Goal: Task Accomplishment & Management: Complete application form

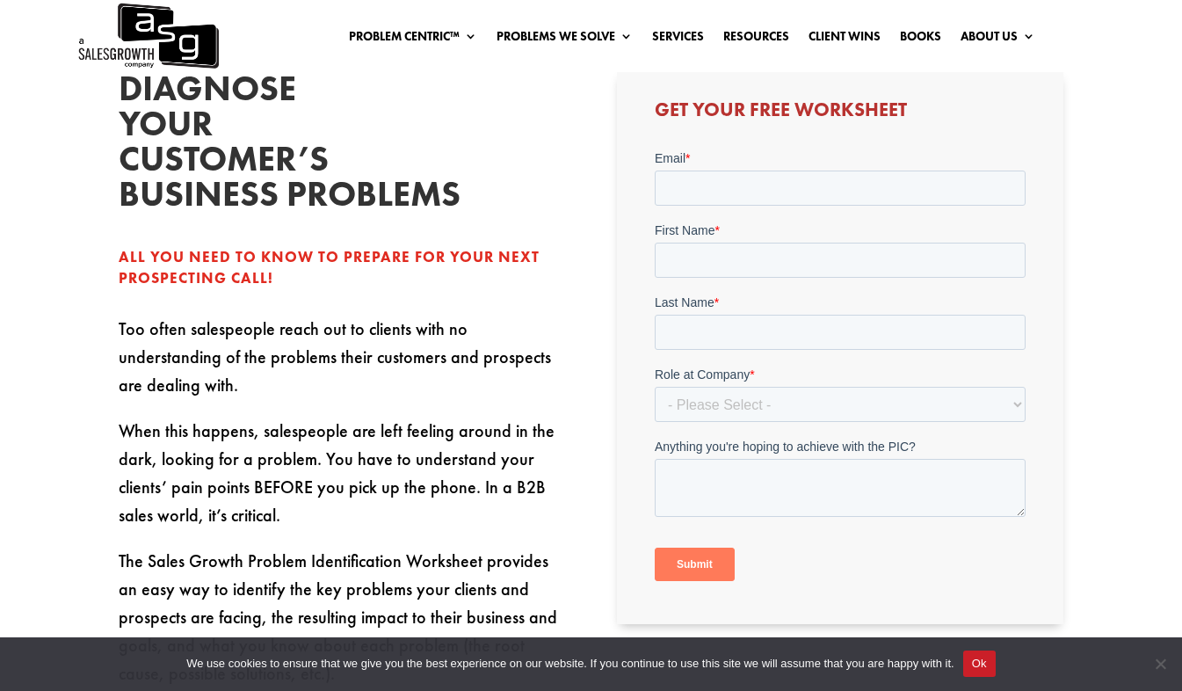
scroll to position [433, 0]
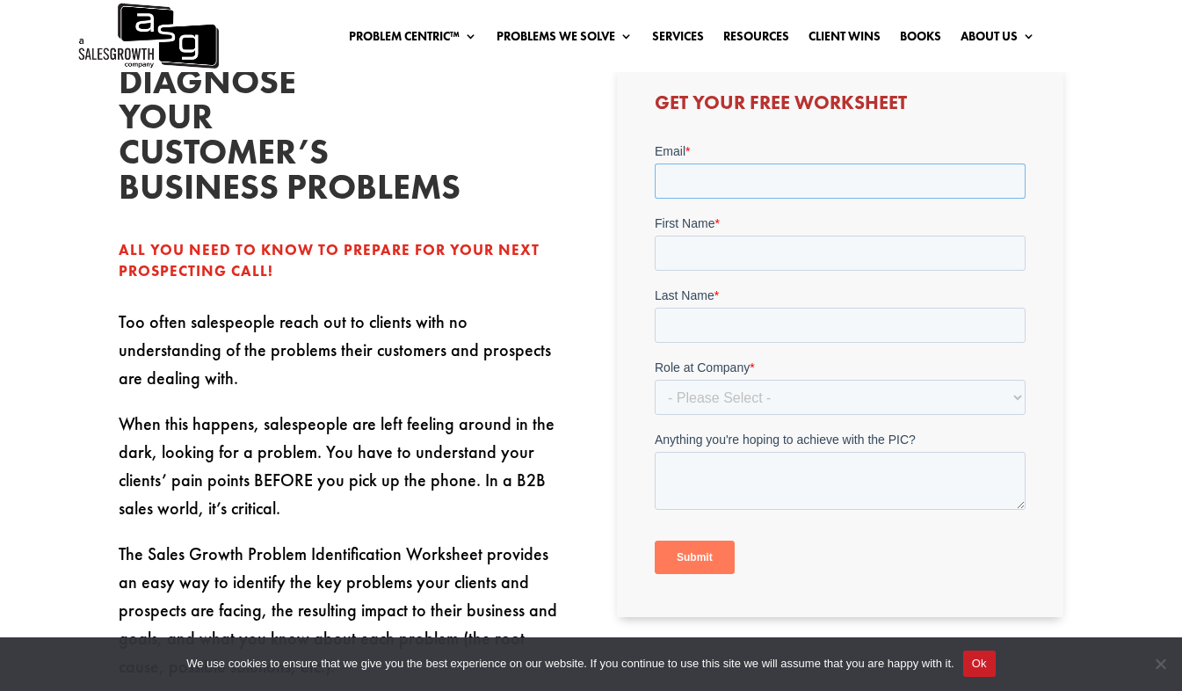
click at [671, 186] on input "Email *" at bounding box center [840, 181] width 371 height 35
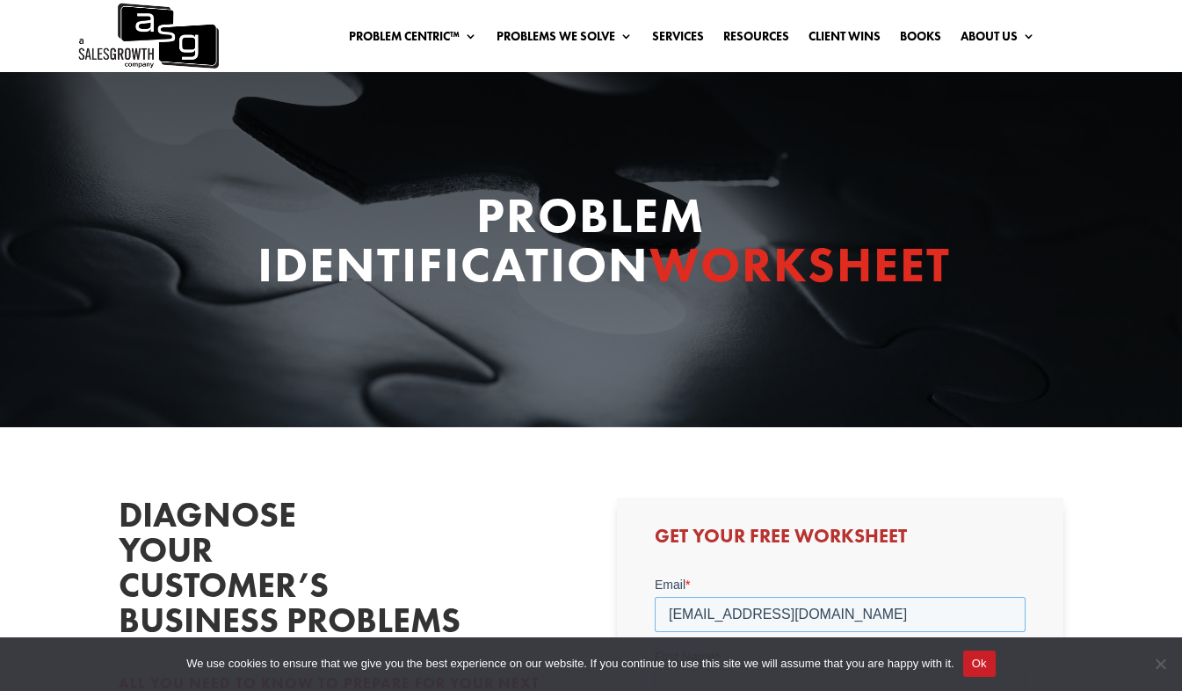
scroll to position [271, 0]
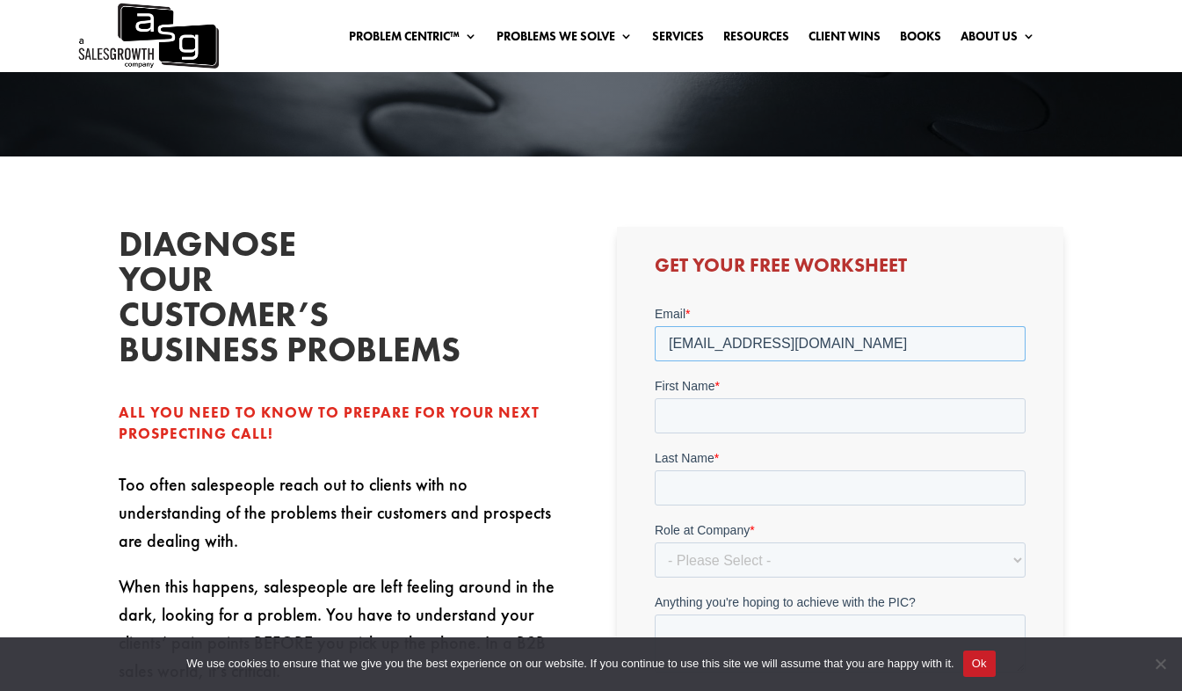
type input "[EMAIL_ADDRESS][DOMAIN_NAME]"
click at [809, 429] on input "First Name *" at bounding box center [840, 415] width 371 height 35
type input "[PERSON_NAME]"
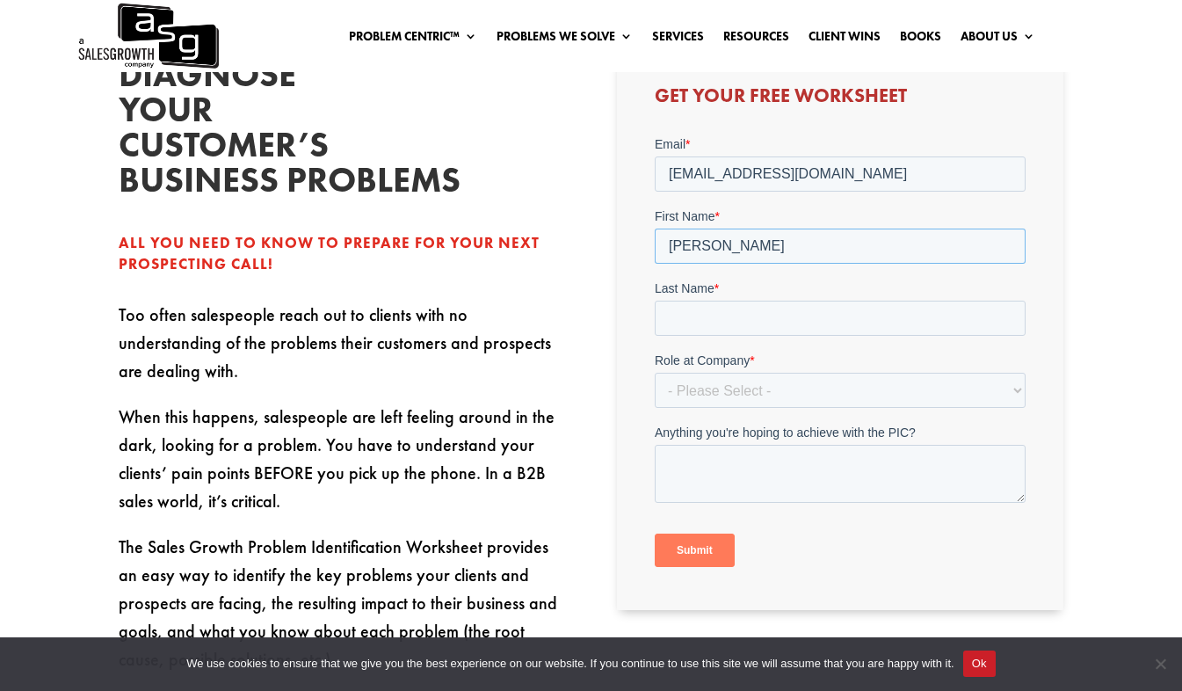
scroll to position [441, 0]
click at [753, 317] on input "Last Name *" at bounding box center [840, 317] width 371 height 35
type input "[PERSON_NAME]"
click at [767, 389] on select "- Please Select - C-Level (CRO, CSO, etc) Senior Leadership (VP of Sales, VP of…" at bounding box center [840, 389] width 371 height 35
select select "Other"
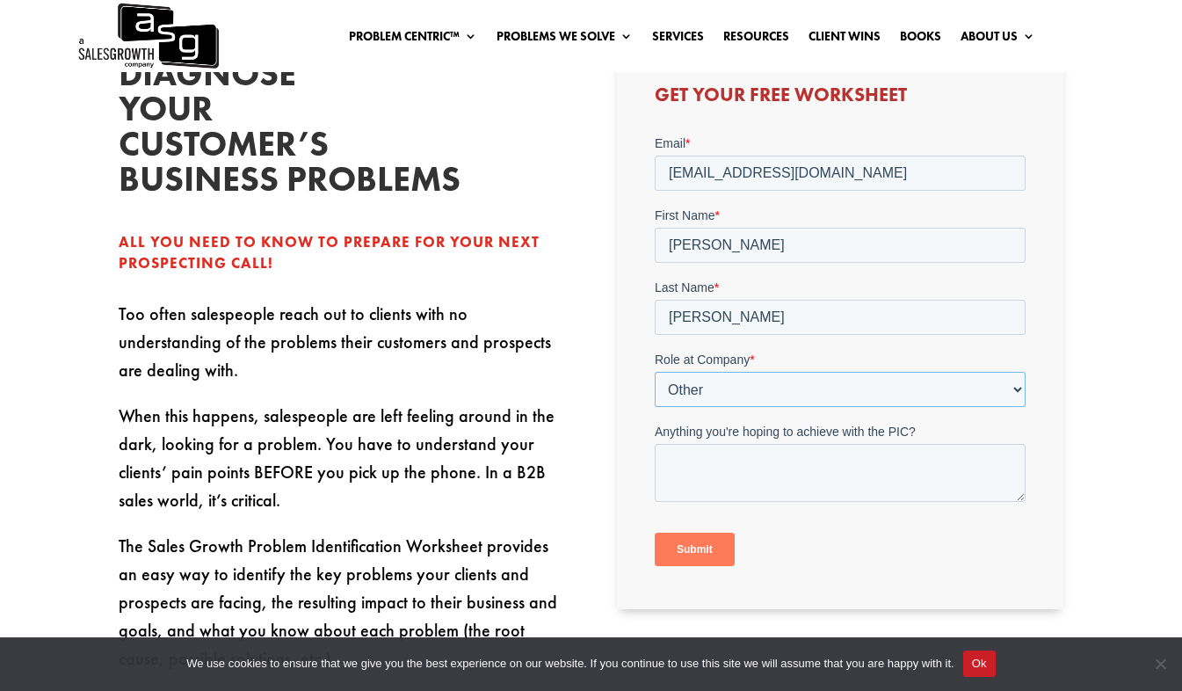
click at [655, 372] on select "- Please Select - C-Level (CRO, CSO, etc) Senior Leadership (VP of Sales, VP of…" at bounding box center [840, 389] width 371 height 35
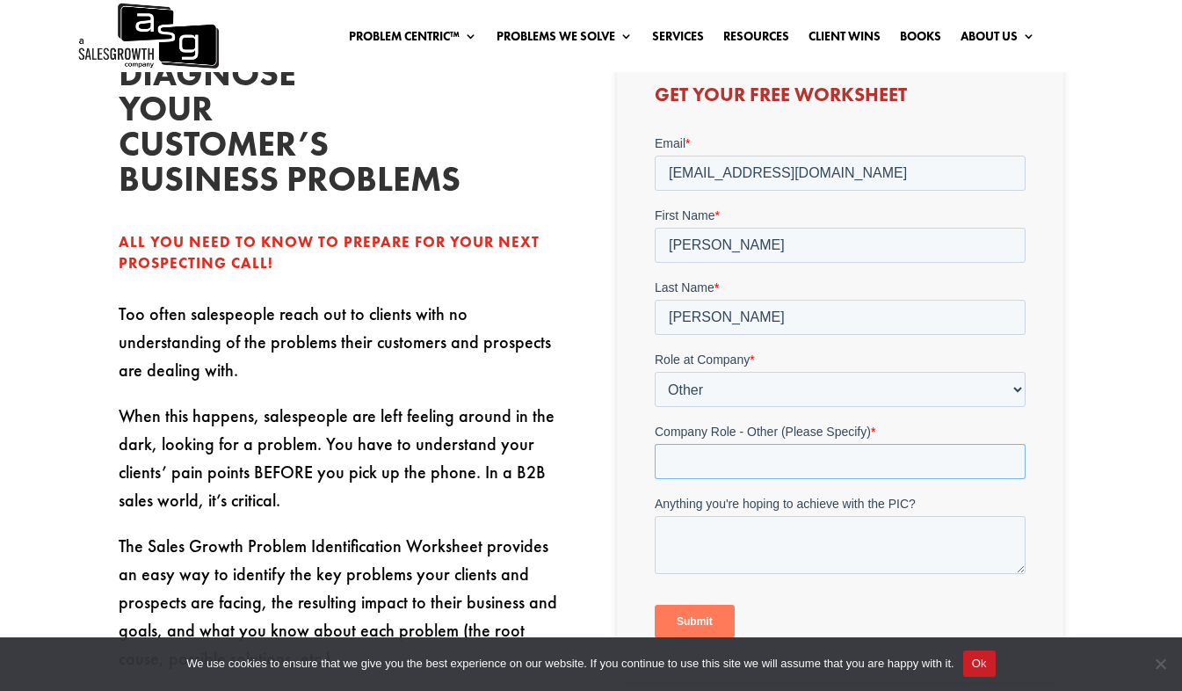
click at [850, 462] on input "Company Role - Other (Please Specify) *" at bounding box center [840, 461] width 371 height 35
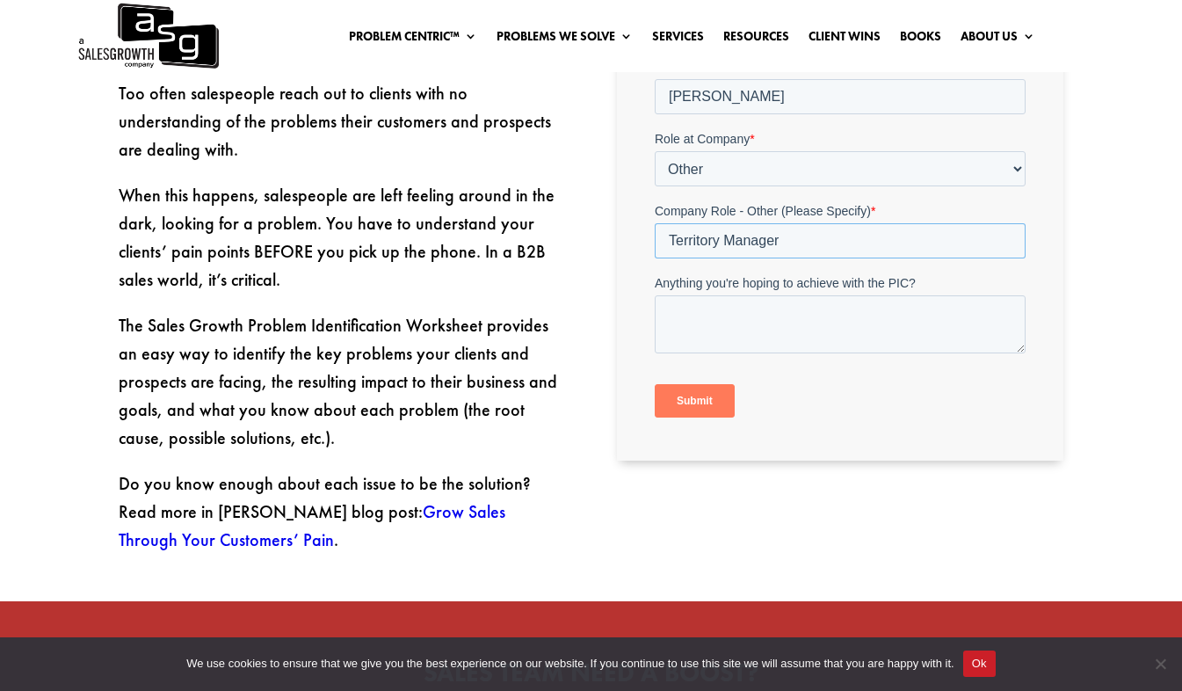
scroll to position [663, 0]
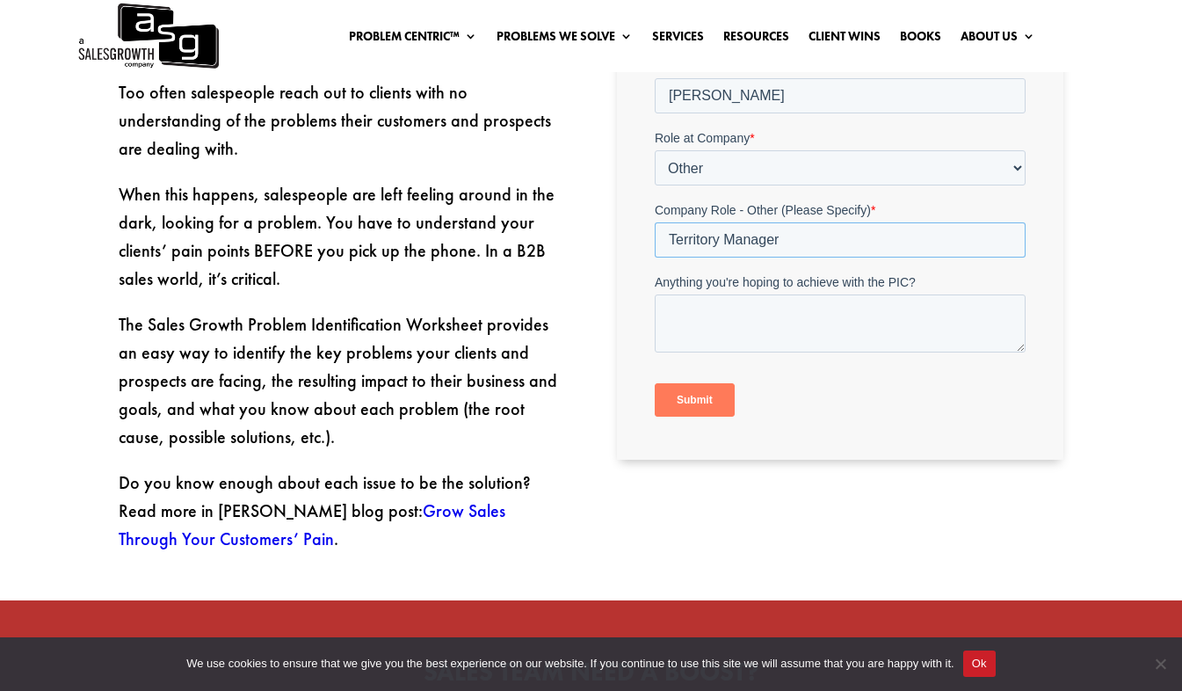
type input "Territory Manager"
click at [701, 401] on input "Submit" at bounding box center [695, 400] width 80 height 33
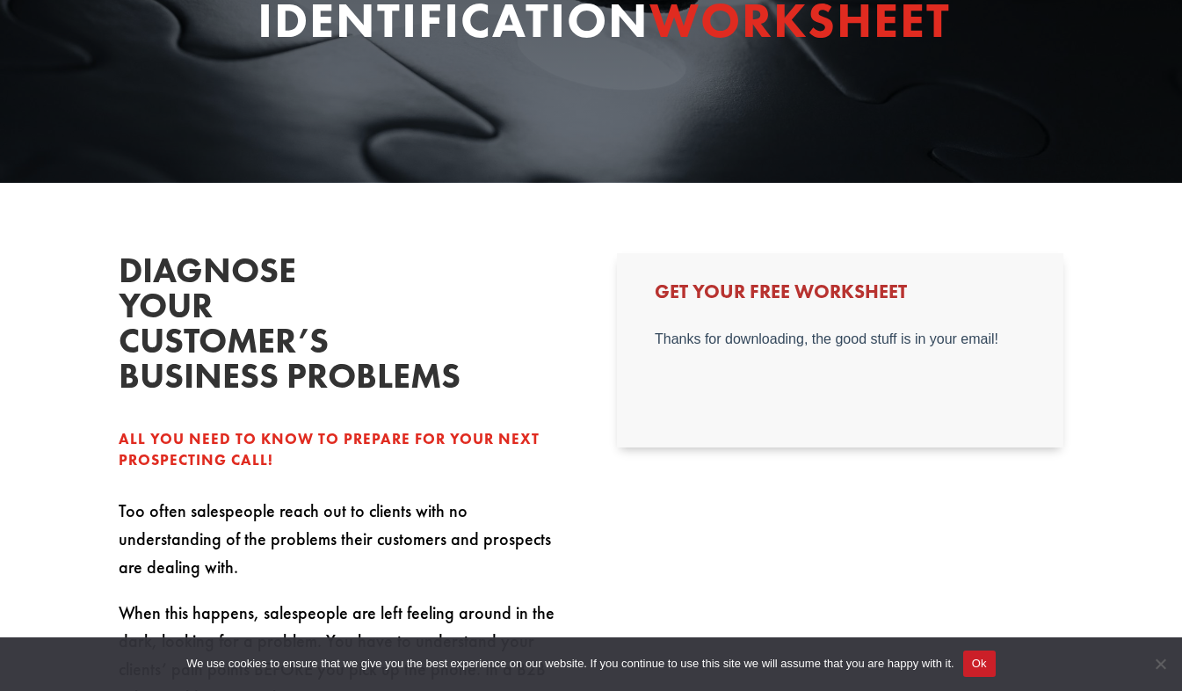
scroll to position [0, 0]
